Goal: Find contact information: Find contact information

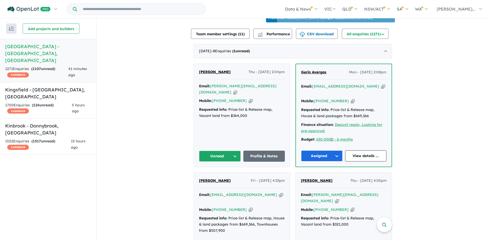
scroll to position [155, 0]
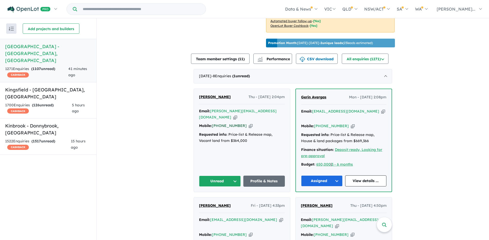
drag, startPoint x: 240, startPoint y: 112, endPoint x: 219, endPoint y: 111, distance: 21.7
click at [219, 123] on div "Mobile: [PHONE_NUMBER] Copied!" at bounding box center [242, 126] width 86 height 6
copy link "430 625 904"
drag, startPoint x: 248, startPoint y: 103, endPoint x: 210, endPoint y: 103, distance: 37.4
click at [210, 108] on div "Email: [PERSON_NAME][EMAIL_ADDRESS][DOMAIN_NAME] Copied!" at bounding box center [242, 114] width 86 height 12
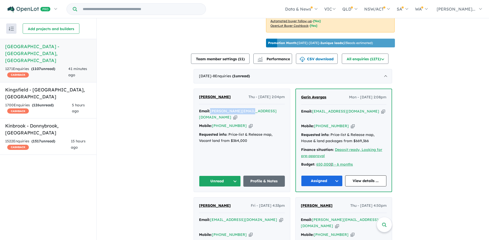
copy a%20Deanside%20Village%20-%20Deanside"] "[PERSON_NAME][EMAIL_ADDRESS][DOMAIN_NAME]"
click at [228, 176] on button "Unread" at bounding box center [220, 181] width 42 height 11
click at [222, 199] on button "Assigned" at bounding box center [221, 205] width 45 height 12
drag, startPoint x: 248, startPoint y: 102, endPoint x: 210, endPoint y: 103, distance: 37.6
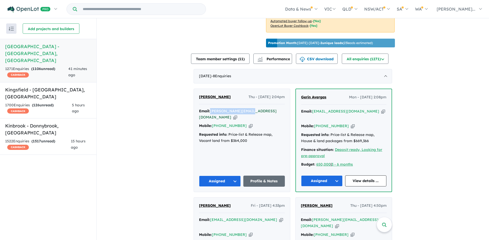
click at [210, 108] on div "Email: [PERSON_NAME][EMAIL_ADDRESS][DOMAIN_NAME] Copied!" at bounding box center [242, 114] width 86 height 12
copy a%20Deanside%20Village%20-%20Deanside"] "[PERSON_NAME][EMAIL_ADDRESS][DOMAIN_NAME]"
drag, startPoint x: 239, startPoint y: 111, endPoint x: 219, endPoint y: 111, distance: 20.6
click at [219, 123] on div "Mobile: [PHONE_NUMBER] Copied!" at bounding box center [242, 126] width 86 height 6
copy link "430 625 904"
